Goal: Task Accomplishment & Management: Use online tool/utility

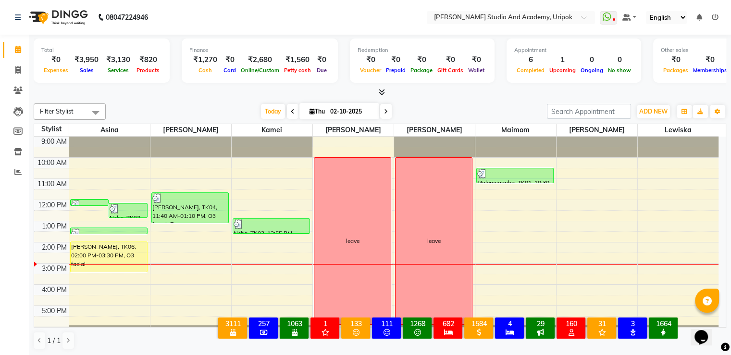
scroll to position [18, 0]
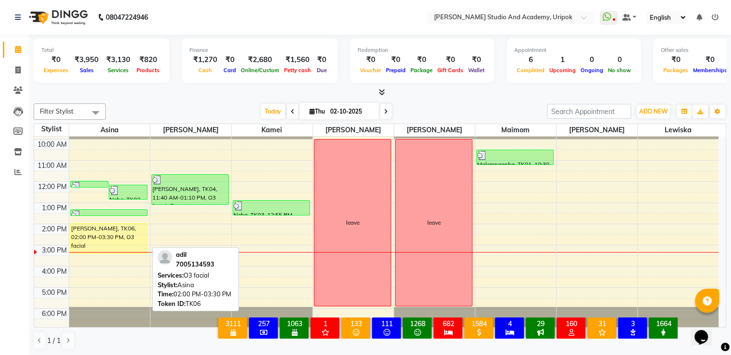
click at [123, 238] on div "[PERSON_NAME], TK06, 02:00 PM-03:30 PM, O3 facial" at bounding box center [109, 239] width 77 height 30
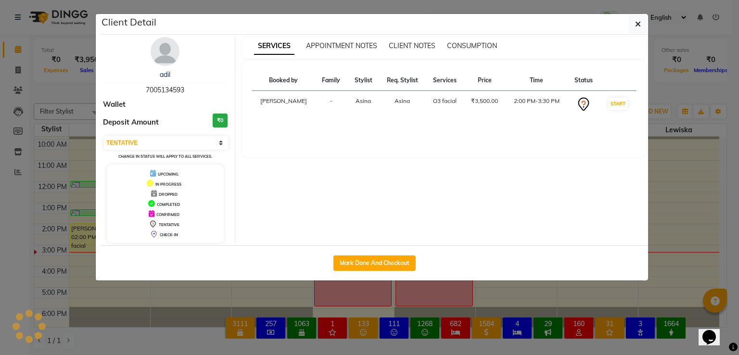
select select "1"
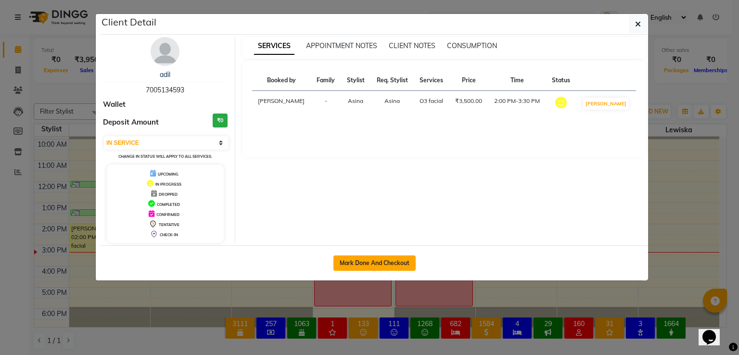
click at [375, 264] on button "Mark Done And Checkout" at bounding box center [374, 262] width 82 height 15
select select "service"
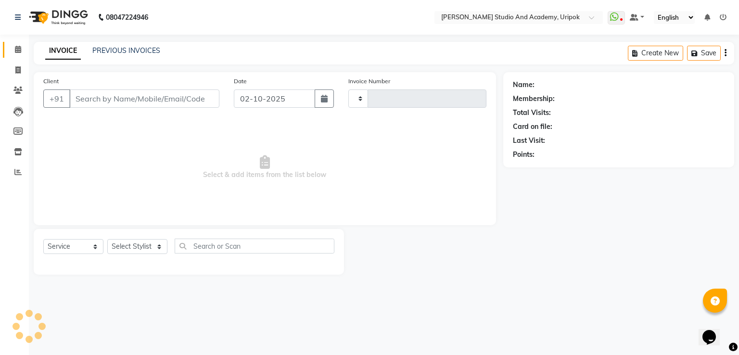
type input "1410"
select select "4880"
type input "70******93"
select select "29613"
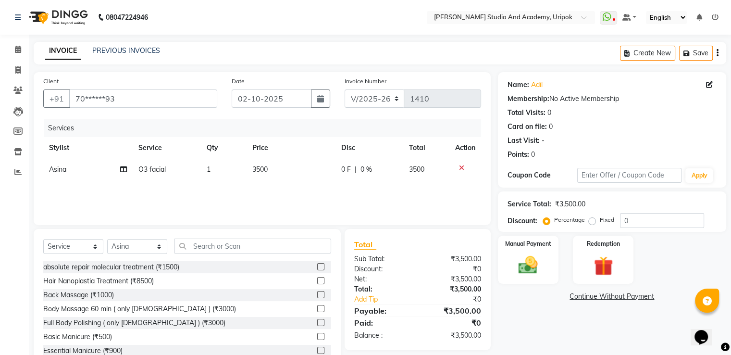
click at [460, 166] on icon at bounding box center [461, 167] width 5 height 7
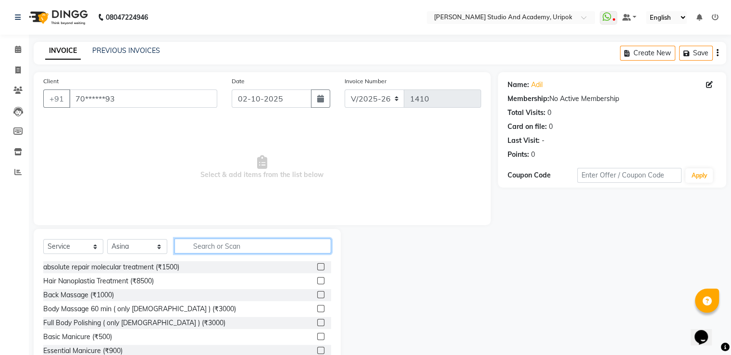
click at [263, 250] on input "text" at bounding box center [253, 245] width 157 height 15
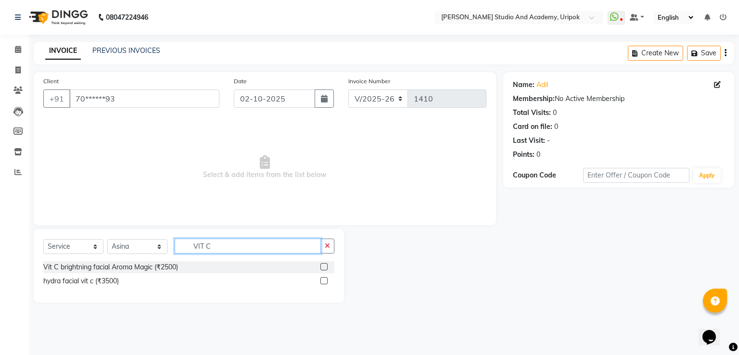
type input "VIT C"
click at [325, 264] on label at bounding box center [323, 266] width 7 height 7
click at [325, 264] on input "checkbox" at bounding box center [323, 267] width 6 height 6
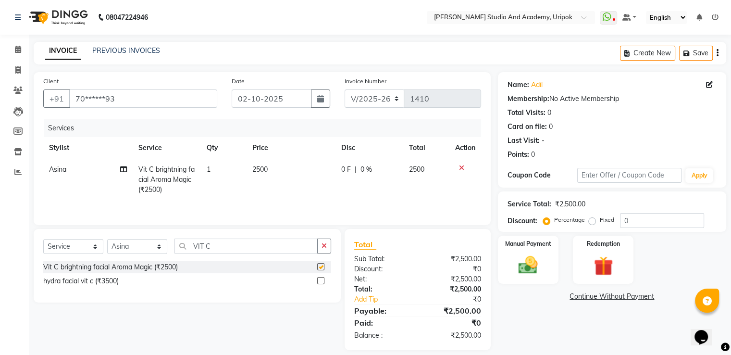
checkbox input "false"
click at [260, 168] on span "2500" at bounding box center [259, 169] width 15 height 9
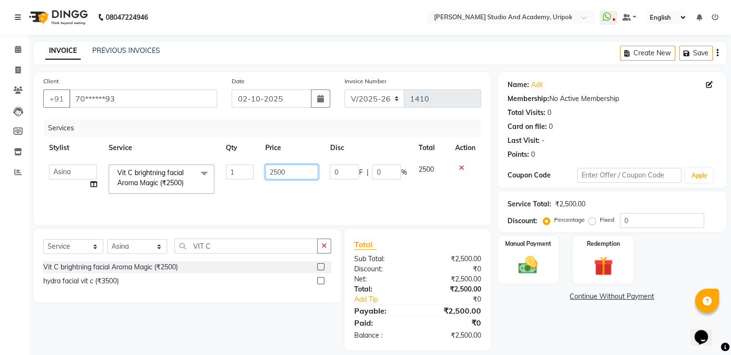
click at [276, 170] on input "2500" at bounding box center [291, 171] width 53 height 15
type input "1900"
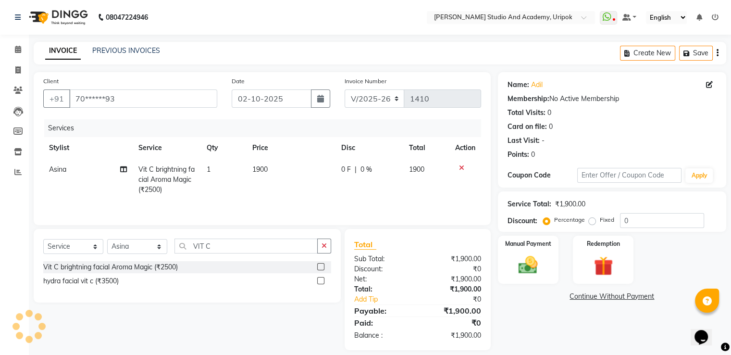
click at [552, 313] on div "Name: [PERSON_NAME] Membership: No Active Membership Total Visits: 0 Card on fi…" at bounding box center [616, 211] width 236 height 278
click at [544, 298] on link "Continue Without Payment" at bounding box center [612, 296] width 225 height 10
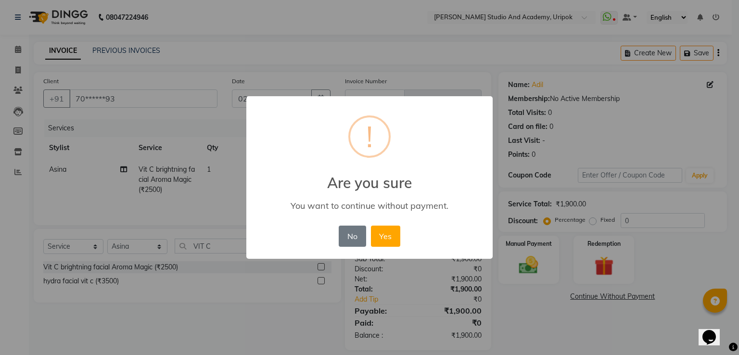
click at [544, 298] on div "× ! Are you sure You want to continue without payment. No No Yes" at bounding box center [369, 177] width 739 height 355
click at [351, 234] on button "No" at bounding box center [352, 236] width 27 height 21
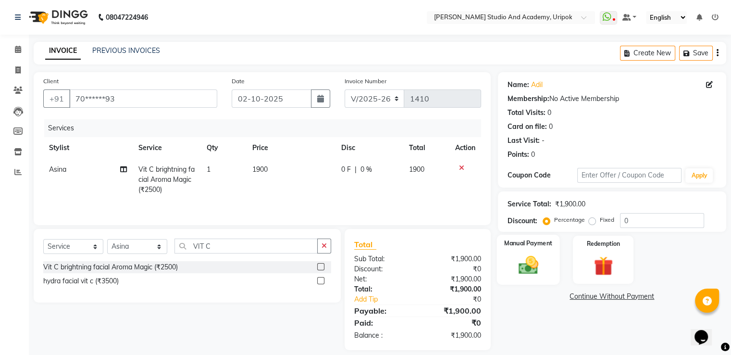
click at [517, 252] on div "Manual Payment" at bounding box center [528, 260] width 63 height 50
click at [571, 296] on span "CASH" at bounding box center [578, 296] width 21 height 11
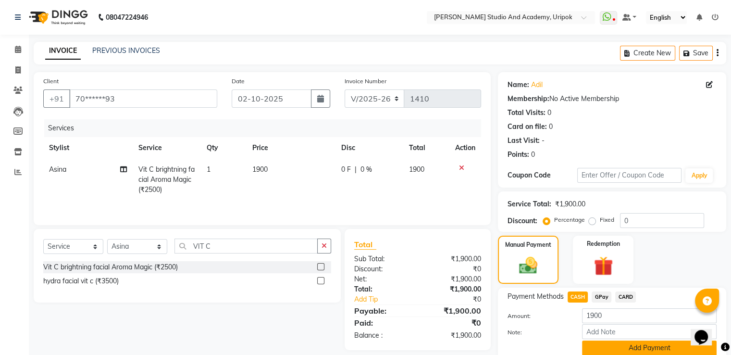
click at [622, 341] on button "Add Payment" at bounding box center [649, 347] width 135 height 15
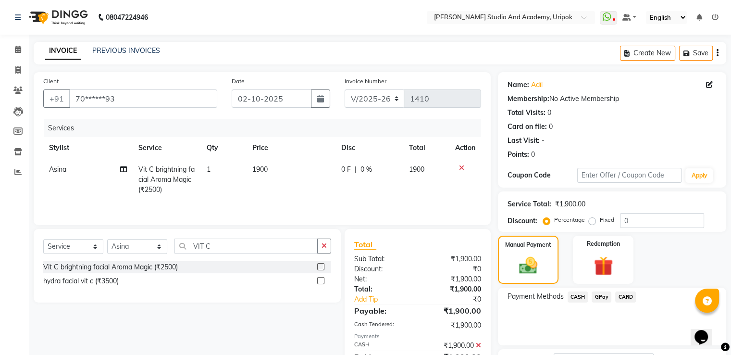
scroll to position [78, 0]
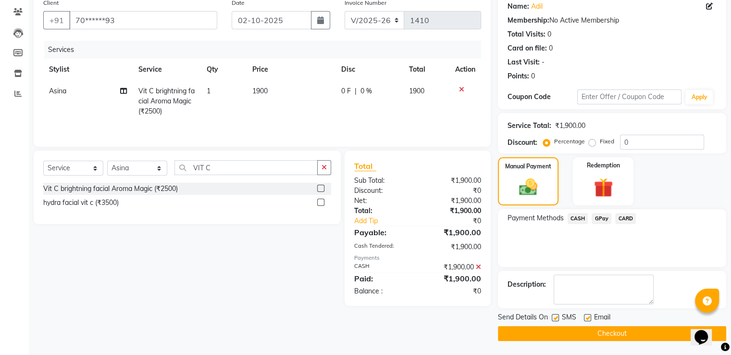
click at [627, 337] on button "Checkout" at bounding box center [612, 333] width 228 height 15
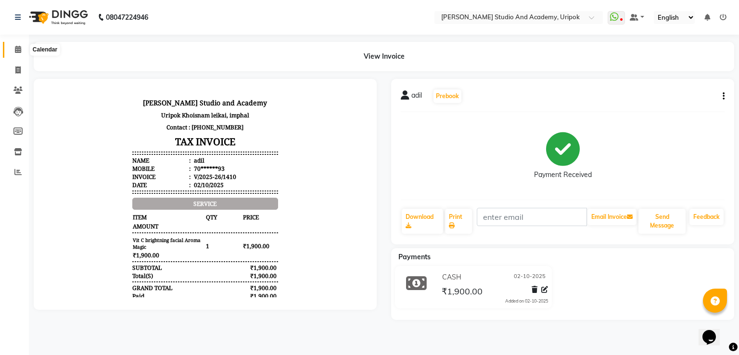
click at [12, 47] on span at bounding box center [18, 49] width 17 height 11
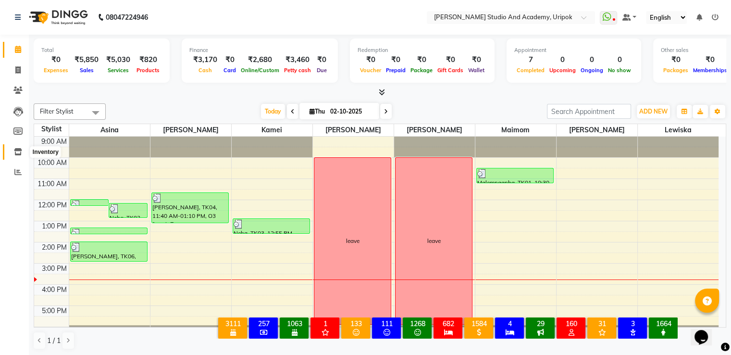
click at [22, 151] on span at bounding box center [18, 152] width 17 height 11
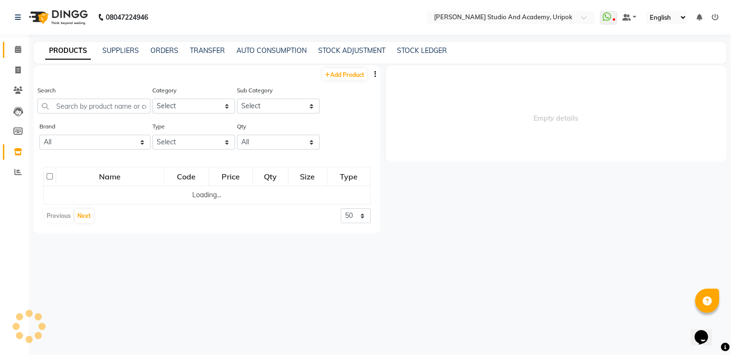
select select
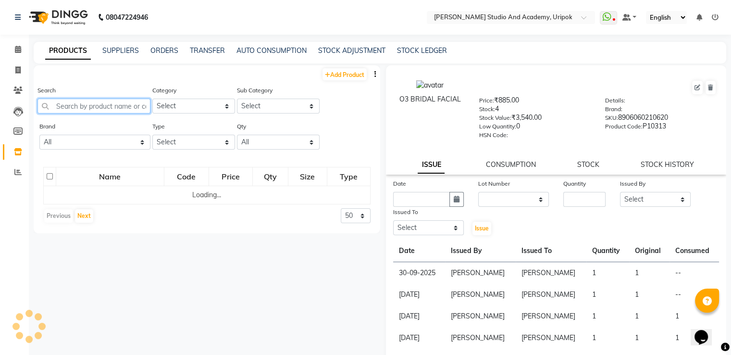
click at [97, 110] on input "text" at bounding box center [94, 106] width 113 height 15
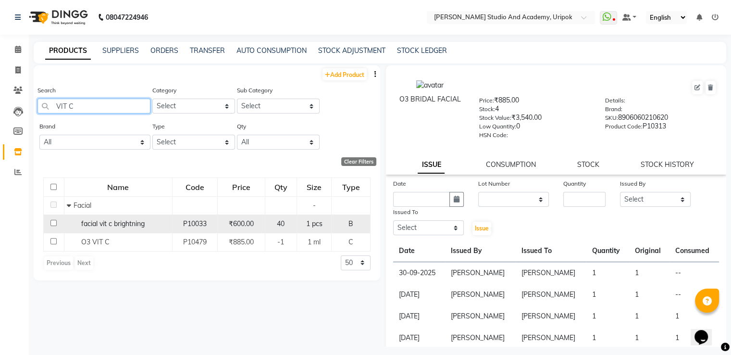
type input "VIT C"
click at [81, 224] on span "facial vit c brightning" at bounding box center [112, 223] width 63 height 9
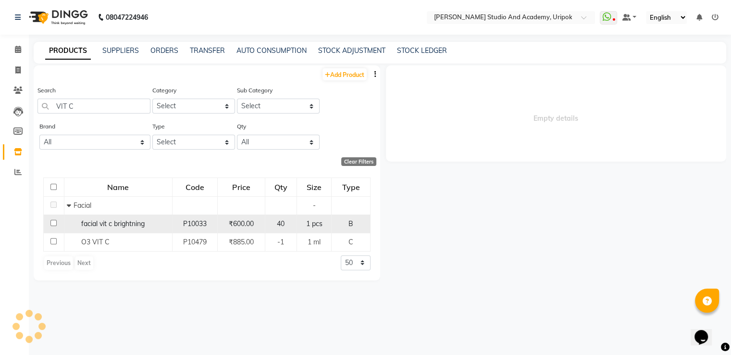
select select
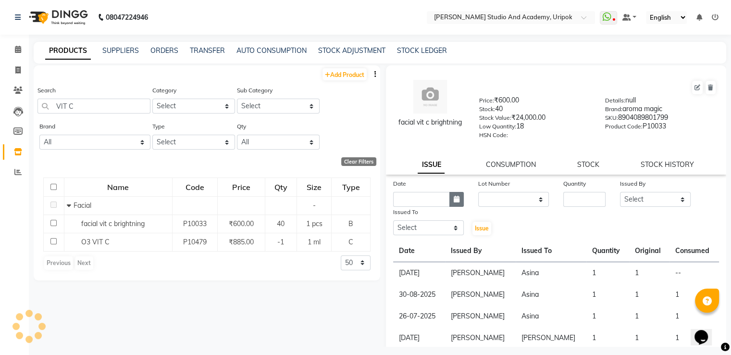
click at [454, 202] on icon "button" at bounding box center [457, 199] width 6 height 7
select select "10"
select select "2025"
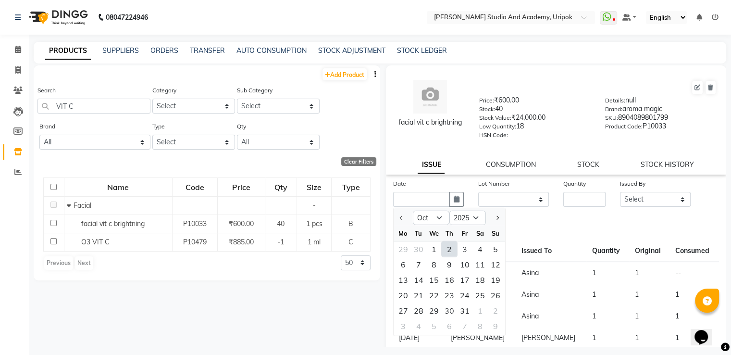
click at [452, 252] on div "2" at bounding box center [449, 248] width 15 height 15
type input "02-10-2025"
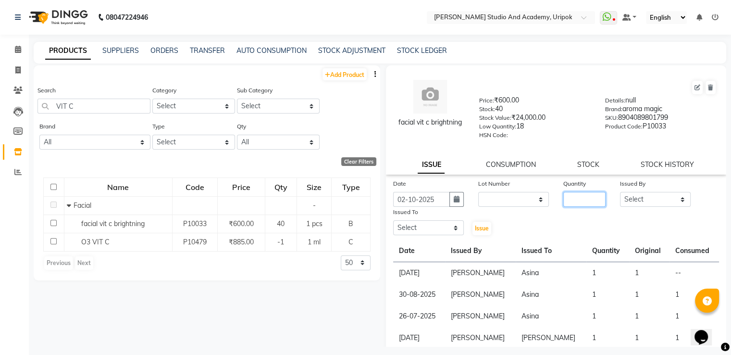
click at [589, 201] on input "number" at bounding box center [585, 199] width 42 height 15
type input "1"
click at [624, 206] on select "Select [PERSON_NAME] [PERSON_NAME] [PERSON_NAME] [PERSON_NAME] [PERSON_NAME]" at bounding box center [655, 199] width 71 height 15
select select "29582"
click at [620, 195] on select "Select [PERSON_NAME] [PERSON_NAME] [PERSON_NAME] [PERSON_NAME] [PERSON_NAME]" at bounding box center [655, 199] width 71 height 15
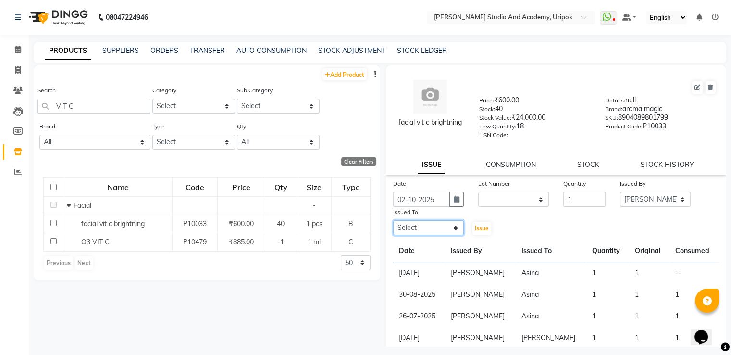
click at [431, 224] on select "Select [PERSON_NAME] [PERSON_NAME] [PERSON_NAME] [PERSON_NAME] [PERSON_NAME]" at bounding box center [428, 227] width 71 height 15
select select "29613"
click at [393, 224] on select "Select [PERSON_NAME] [PERSON_NAME] [PERSON_NAME] [PERSON_NAME] [PERSON_NAME]" at bounding box center [428, 227] width 71 height 15
click at [479, 229] on span "Issue" at bounding box center [482, 228] width 14 height 7
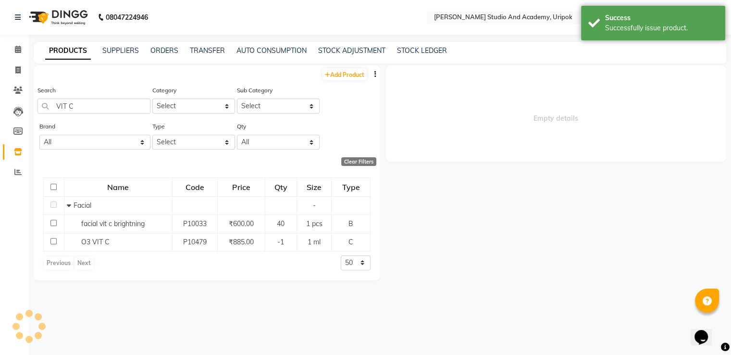
select select
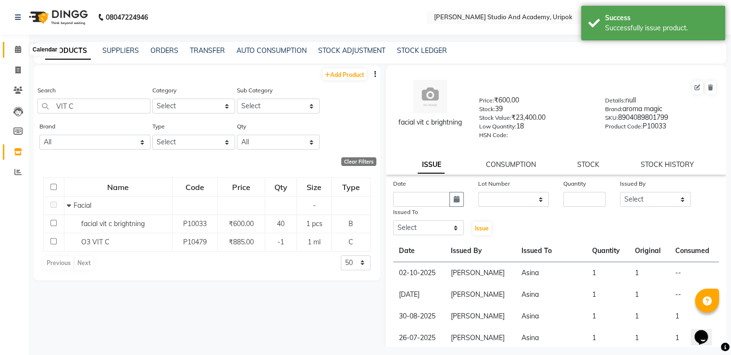
click at [15, 54] on span at bounding box center [18, 49] width 17 height 11
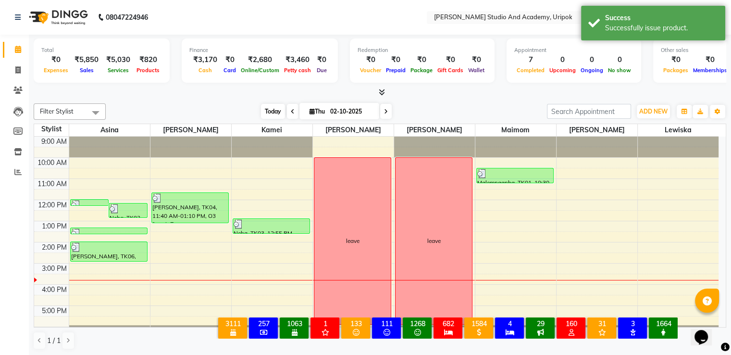
click at [263, 111] on span "Today" at bounding box center [273, 111] width 24 height 15
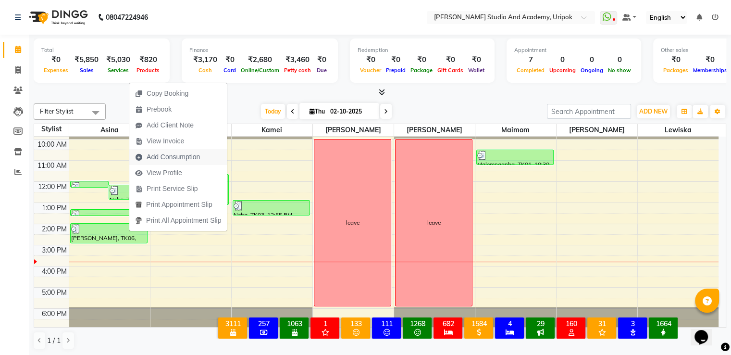
click at [163, 157] on span "Add Consumption" at bounding box center [173, 157] width 53 height 10
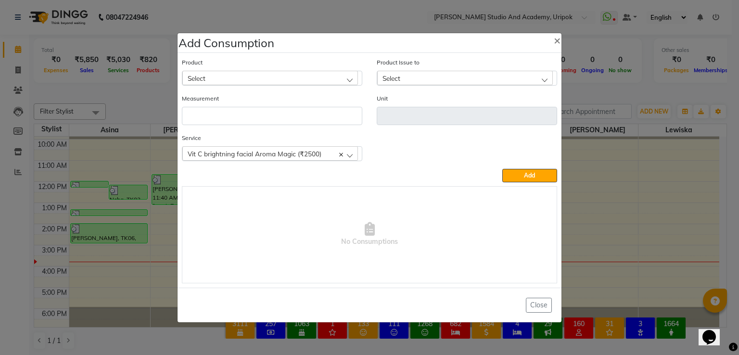
click at [212, 76] on div "Select" at bounding box center [270, 78] width 176 height 14
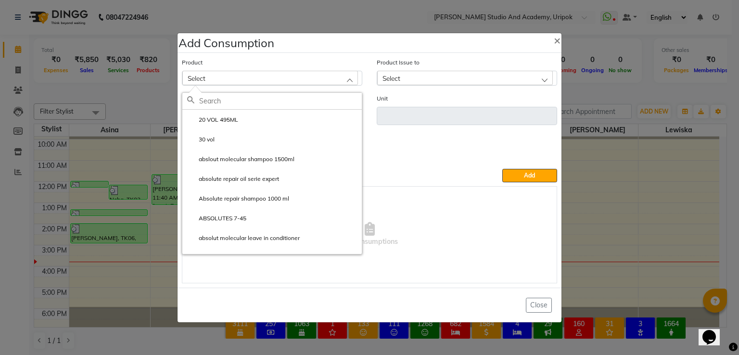
click at [206, 102] on input "text" at bounding box center [280, 101] width 163 height 16
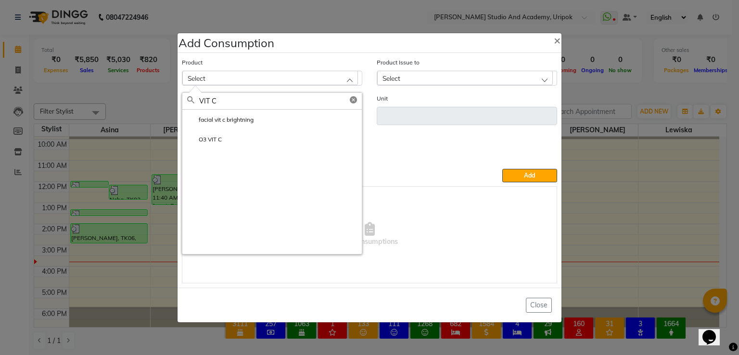
click at [417, 76] on div "Select" at bounding box center [465, 78] width 176 height 14
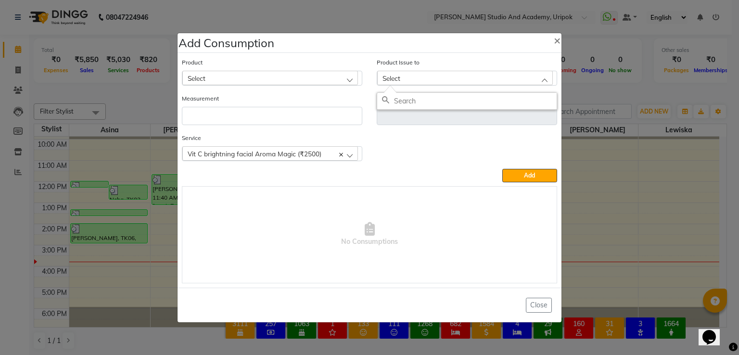
click at [263, 77] on div "Select" at bounding box center [270, 78] width 176 height 14
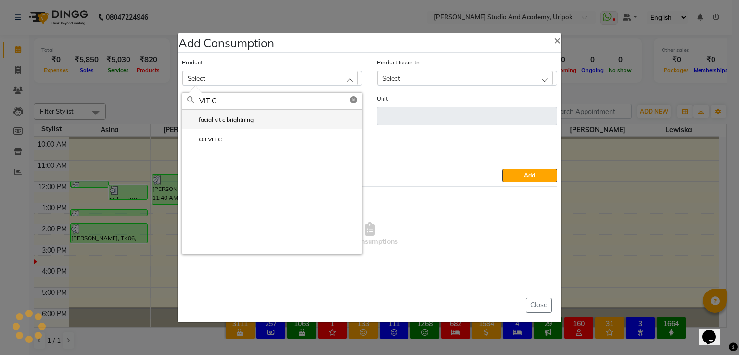
type input "VIT C"
click at [216, 120] on label "facial vit c brightning" at bounding box center [220, 119] width 66 height 9
type input "pcs"
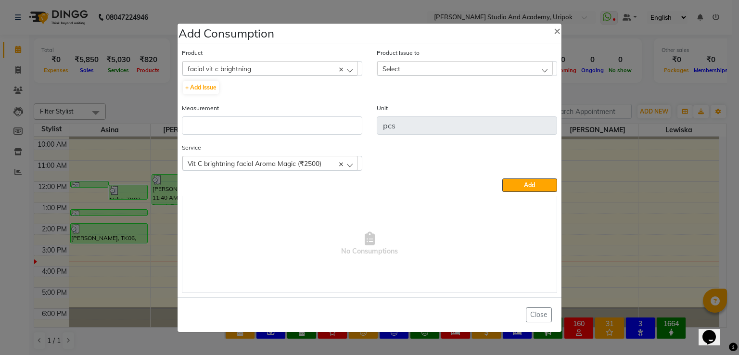
click at [429, 68] on div "Select" at bounding box center [465, 68] width 176 height 14
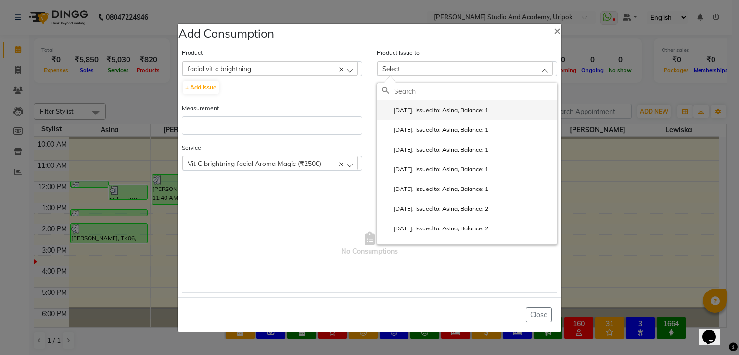
click at [425, 114] on label "[DATE], Issued to: Asina, Balance: 1" at bounding box center [435, 110] width 106 height 9
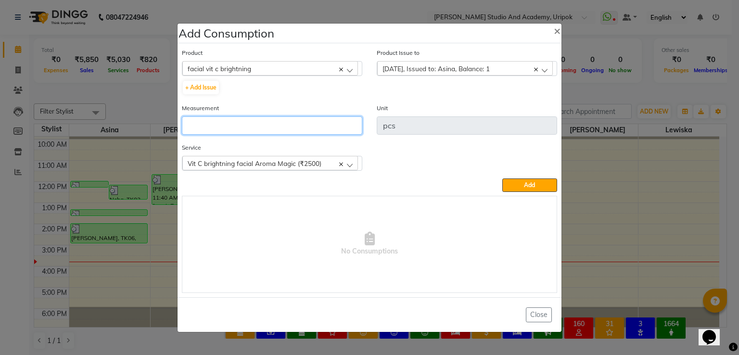
click at [289, 125] on input "number" at bounding box center [272, 125] width 180 height 18
type input "1"
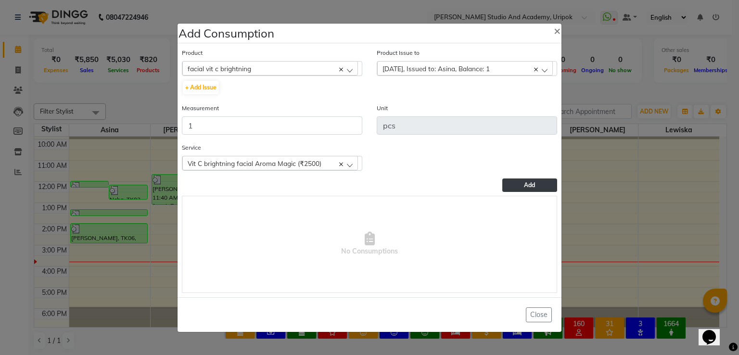
click at [513, 187] on button "Add" at bounding box center [529, 184] width 55 height 13
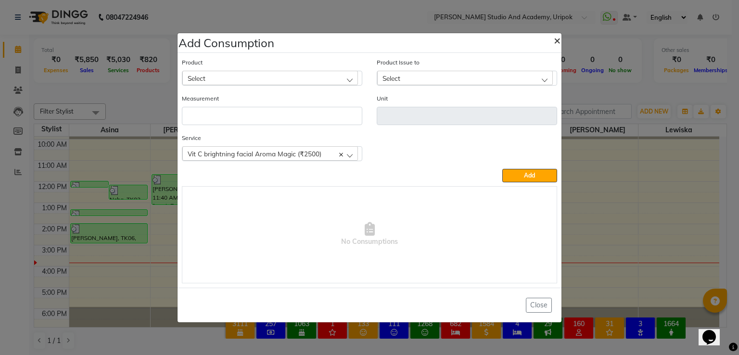
click at [555, 41] on span "×" at bounding box center [556, 40] width 7 height 14
